Goal: Find specific page/section: Find specific page/section

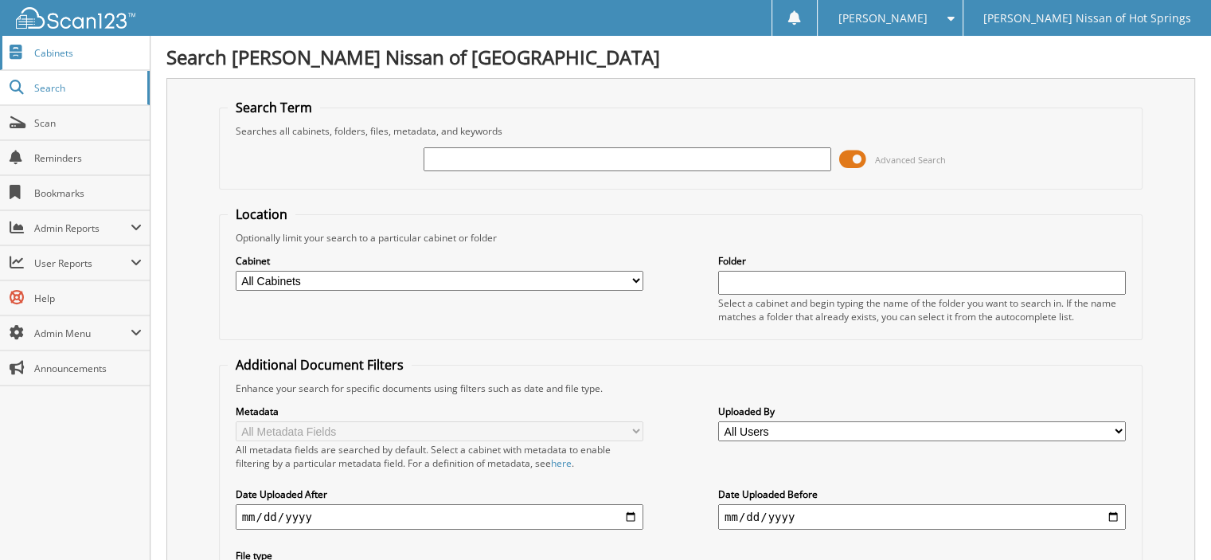
click at [73, 47] on span "Cabinets" at bounding box center [88, 53] width 108 height 14
type input "KYLE DAVIS"
